Goal: Find contact information: Find contact information

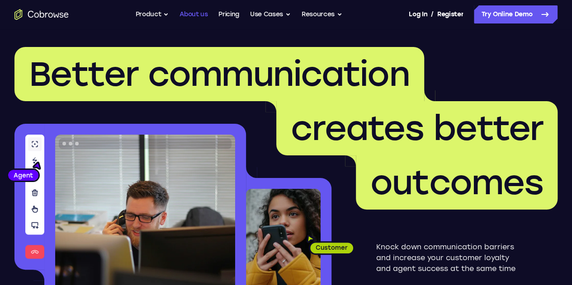
click at [193, 17] on link "About us" at bounding box center [193, 14] width 28 height 18
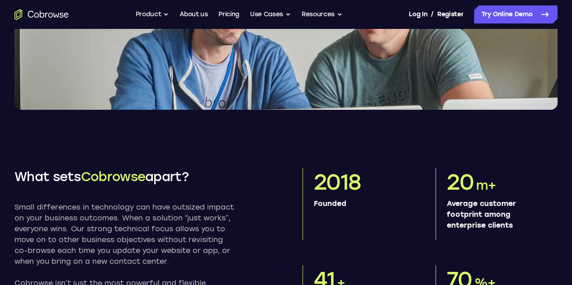
scroll to position [362, 0]
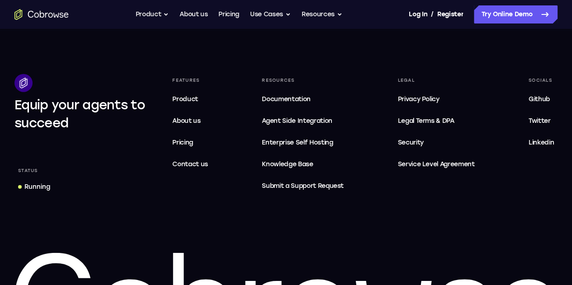
scroll to position [2897, 0]
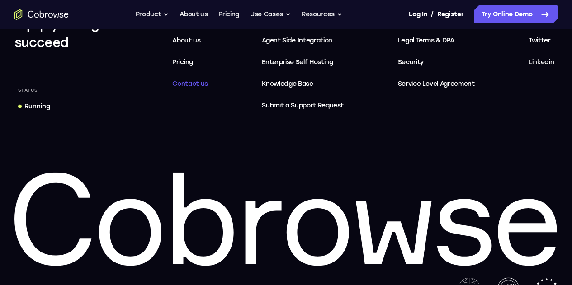
click at [208, 80] on span "Contact us" at bounding box center [190, 84] width 36 height 8
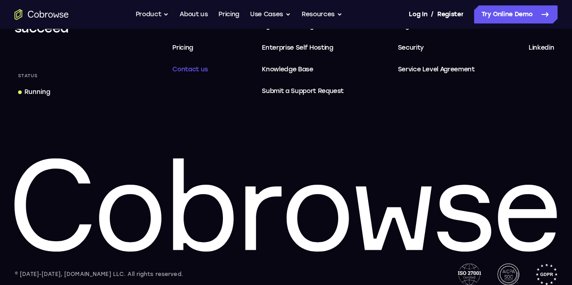
scroll to position [552, 0]
